Goal: Task Accomplishment & Management: Use online tool/utility

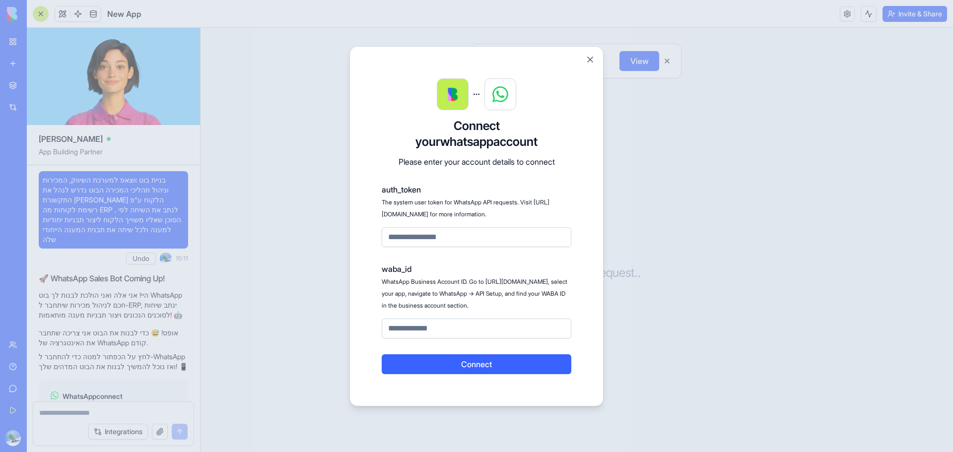
scroll to position [58, 0]
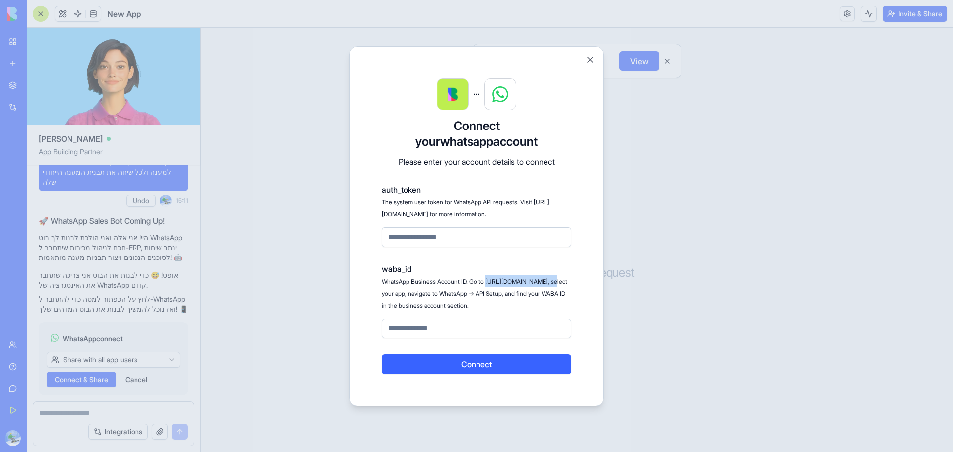
drag, startPoint x: 382, startPoint y: 293, endPoint x: 444, endPoint y: 295, distance: 62.1
click at [444, 295] on span "WhatsApp Business Account ID. Go to [URL][DOMAIN_NAME], select your app, naviga…" at bounding box center [475, 293] width 186 height 31
click at [427, 281] on span "WhatsApp Business Account ID. Go to [URL][DOMAIN_NAME], select your app, naviga…" at bounding box center [475, 293] width 186 height 31
drag, startPoint x: 380, startPoint y: 296, endPoint x: 490, endPoint y: 292, distance: 110.2
click at [490, 292] on div "Connect your whatsapp account Please enter your account details to connect auth…" at bounding box center [476, 226] width 254 height 360
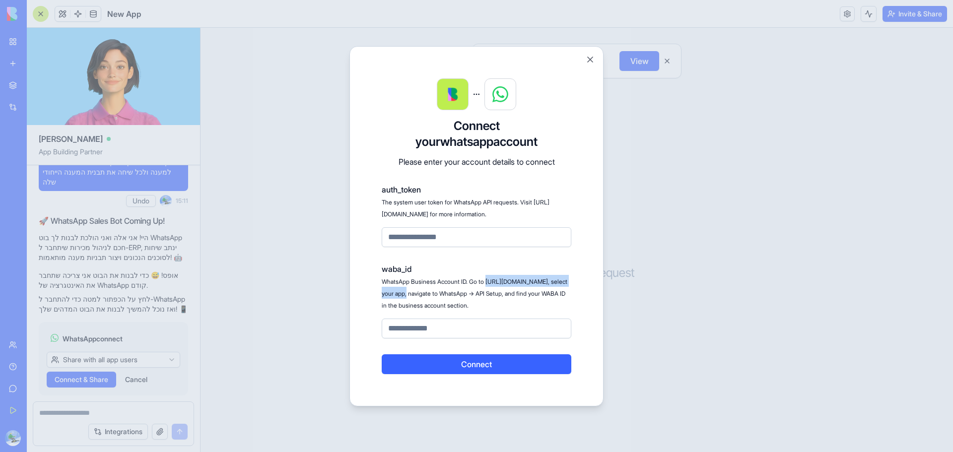
click at [415, 296] on span "WhatsApp Business Account ID. Go to [URL][DOMAIN_NAME], select your app, naviga…" at bounding box center [475, 293] width 186 height 31
click at [385, 297] on span "WhatsApp Business Account ID. Go to [URL][DOMAIN_NAME], select your app, naviga…" at bounding box center [475, 293] width 186 height 31
drag, startPoint x: 382, startPoint y: 295, endPoint x: 492, endPoint y: 298, distance: 110.2
click at [492, 298] on div "waba_id WhatsApp Business Account ID. Go to [URL][DOMAIN_NAME], select your app…" at bounding box center [477, 300] width 190 height 75
copy span "[URL][DOMAIN_NAME]"
